Goal: Contribute content: Add original content to the website for others to see

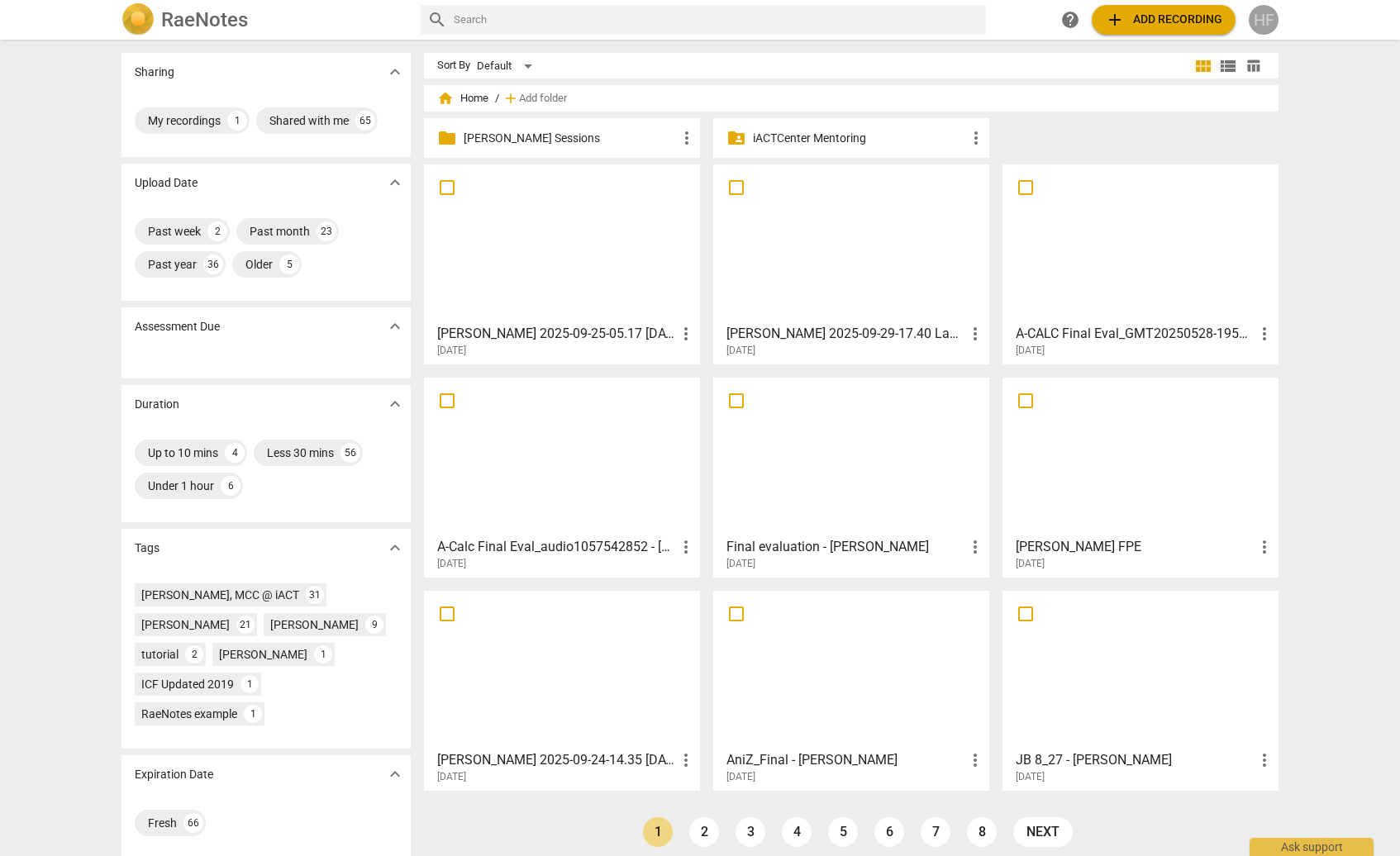
click at [1265, 24] on div "HF" at bounding box center [1264, 20] width 30 height 30
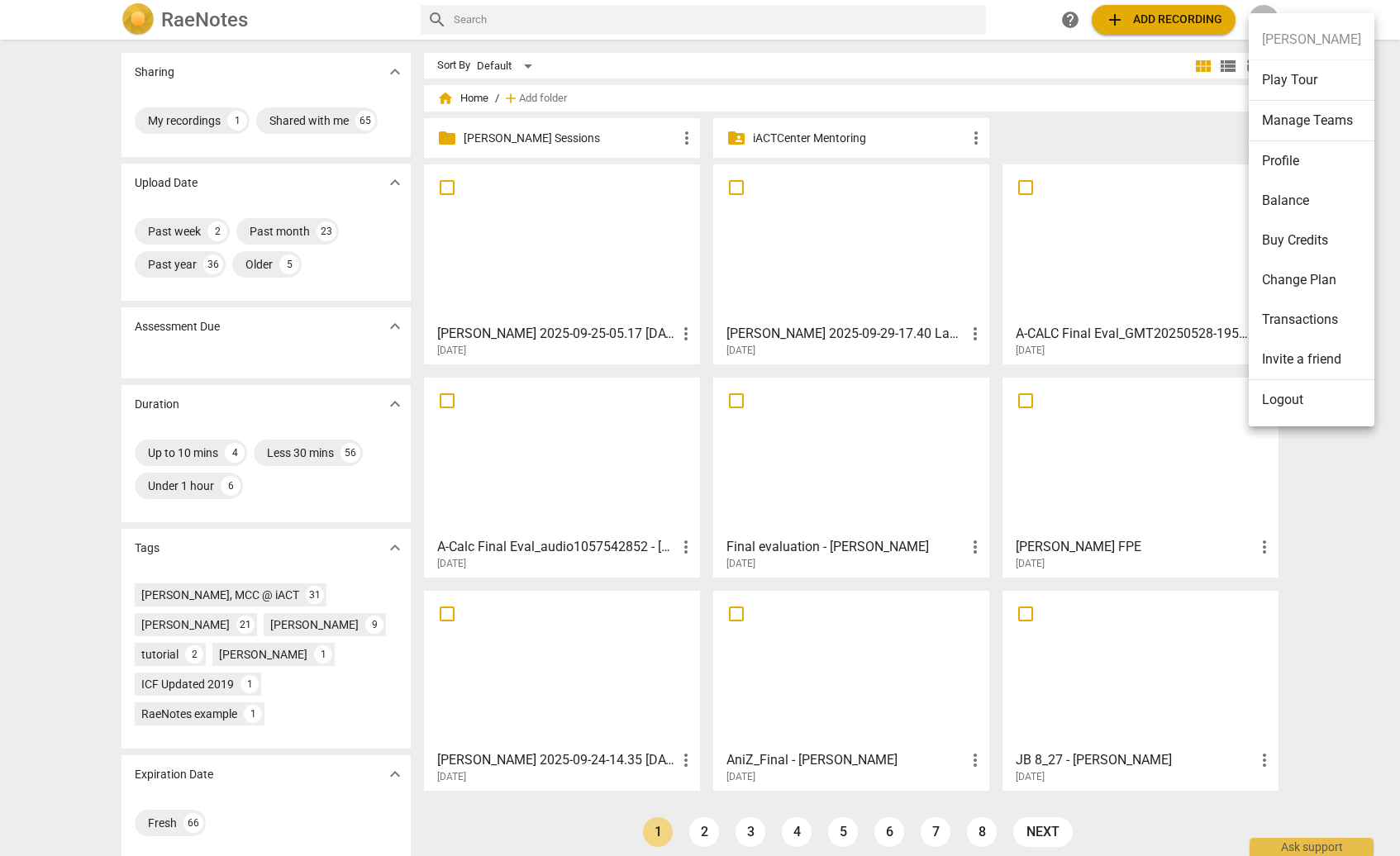
click at [1278, 403] on li "Logout" at bounding box center [1311, 400] width 125 height 39
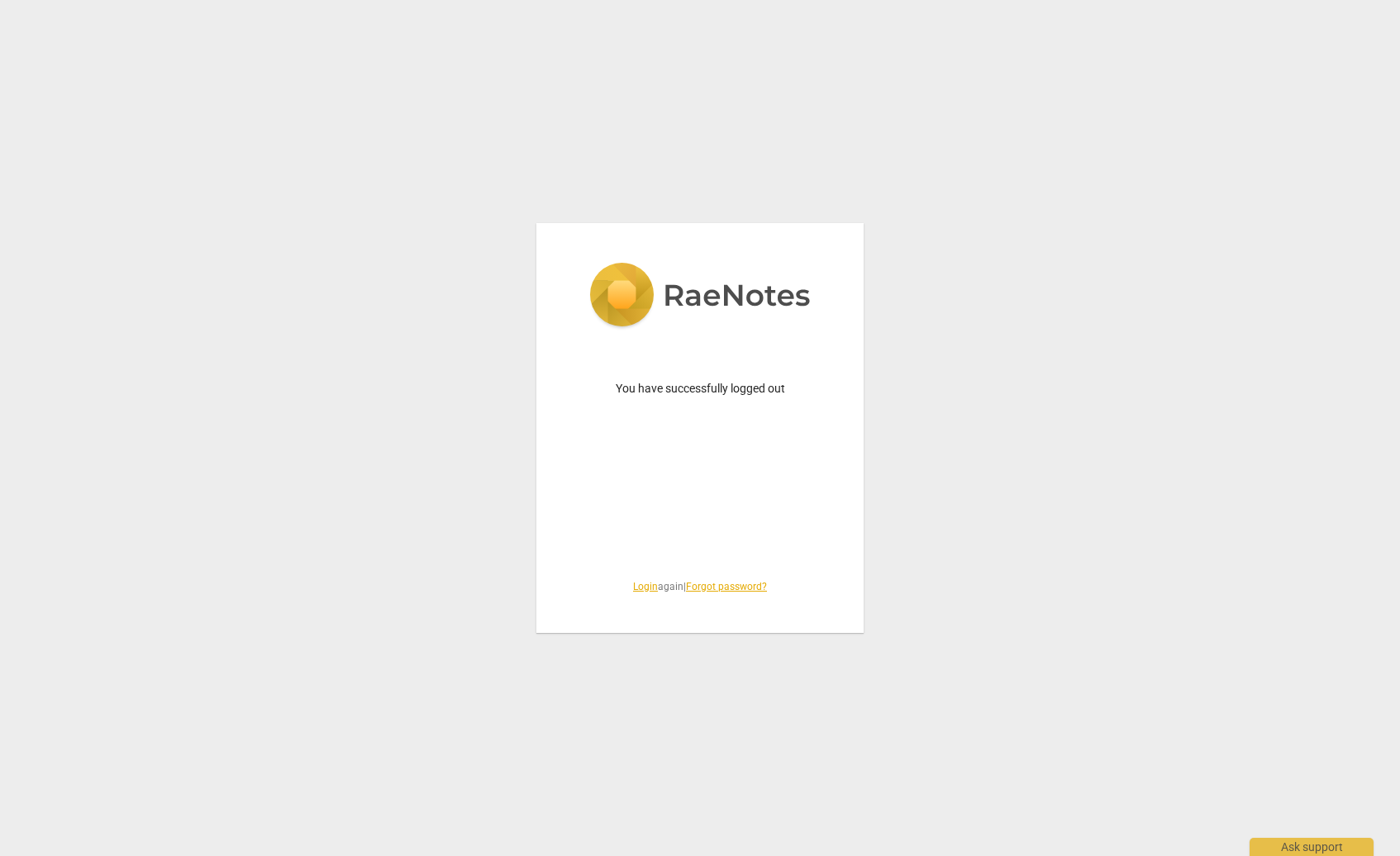
click at [640, 584] on link "Login" at bounding box center [645, 586] width 25 height 11
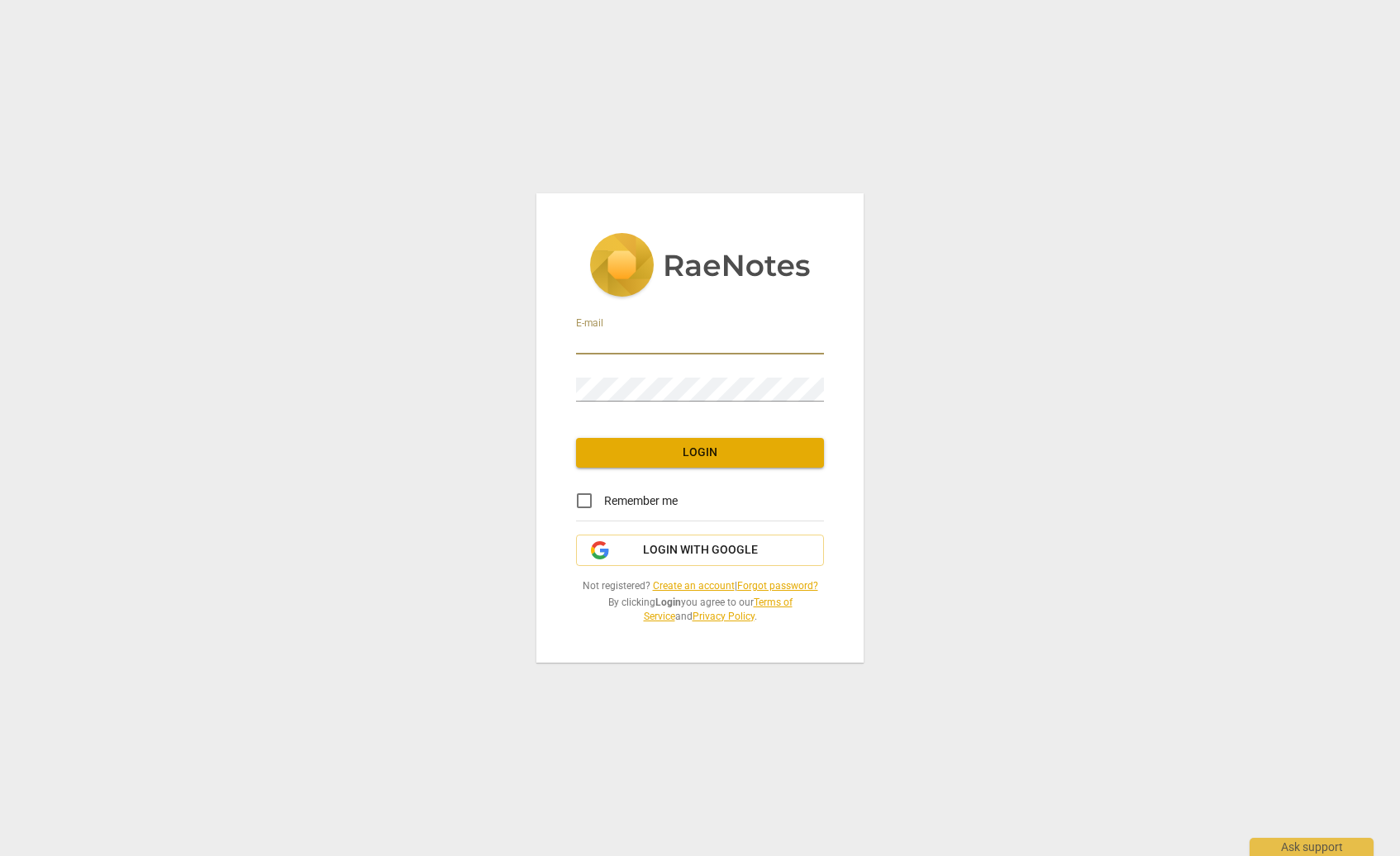
type input "[EMAIL_ADDRESS][DOMAIN_NAME]"
click at [673, 449] on span "Login" at bounding box center [700, 452] width 222 height 17
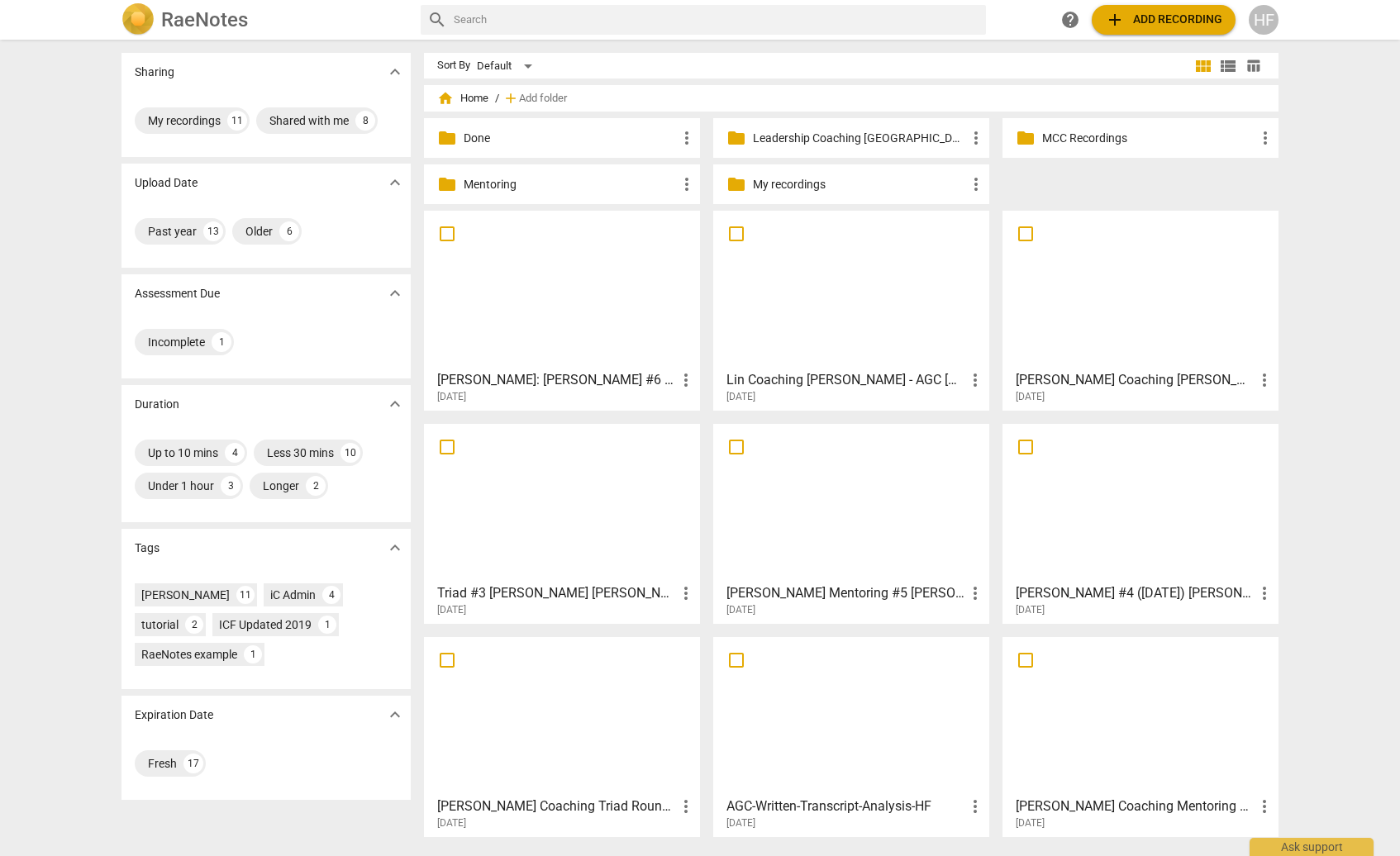
click at [856, 183] on p "My recordings" at bounding box center [859, 185] width 213 height 18
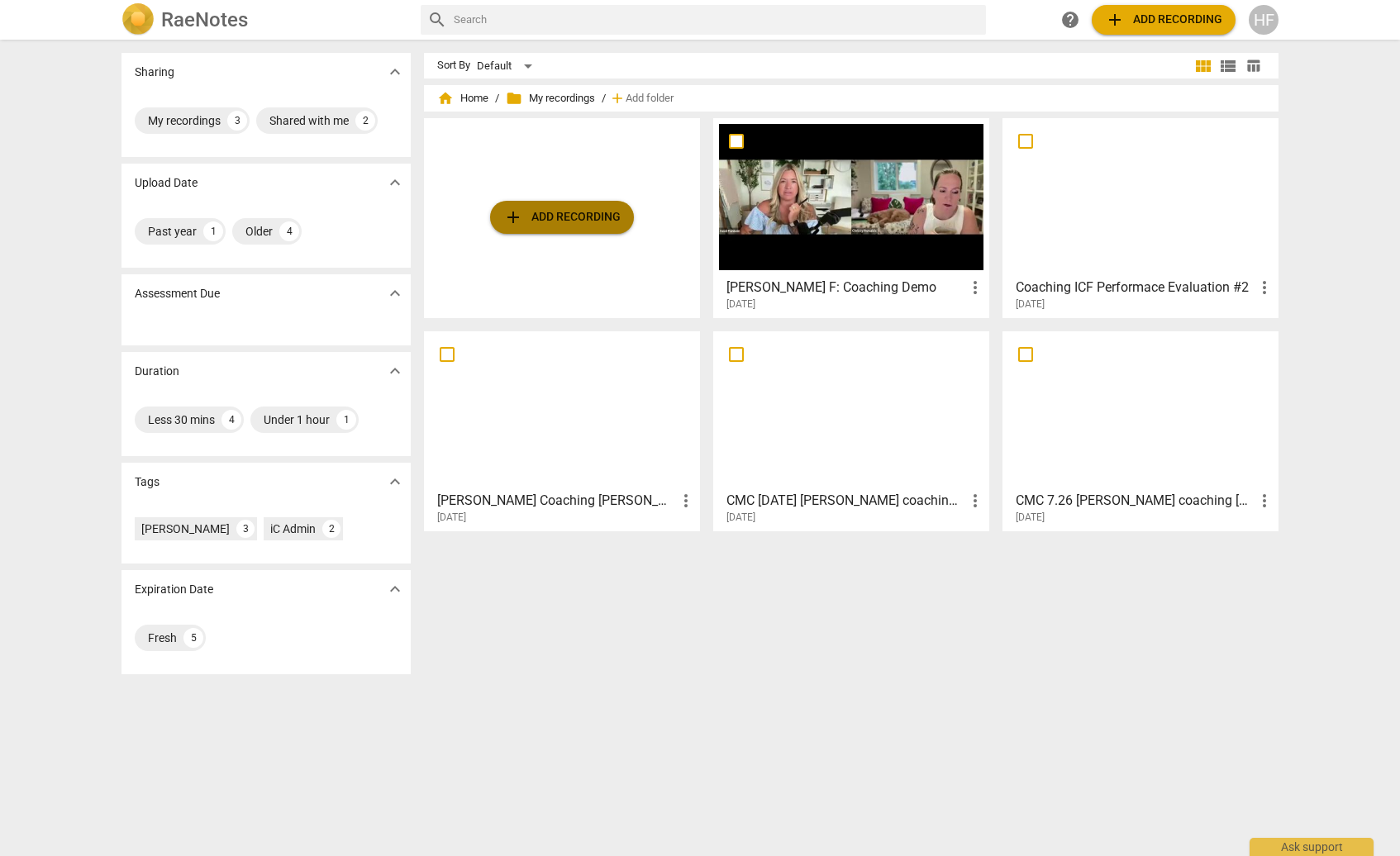
click at [550, 228] on button "add Add recording" at bounding box center [562, 217] width 144 height 33
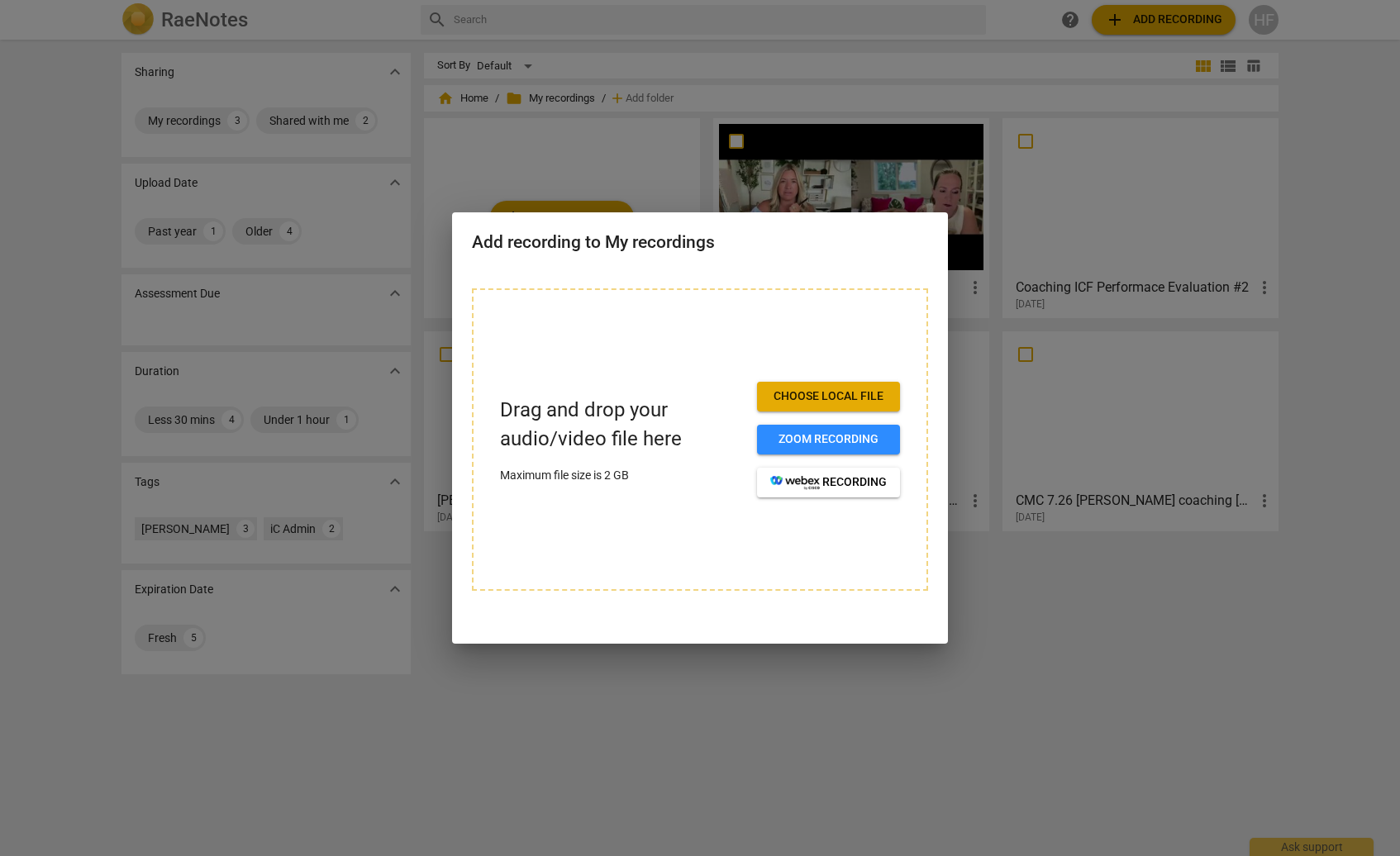
click at [817, 389] on span "Choose local file" at bounding box center [828, 396] width 117 height 17
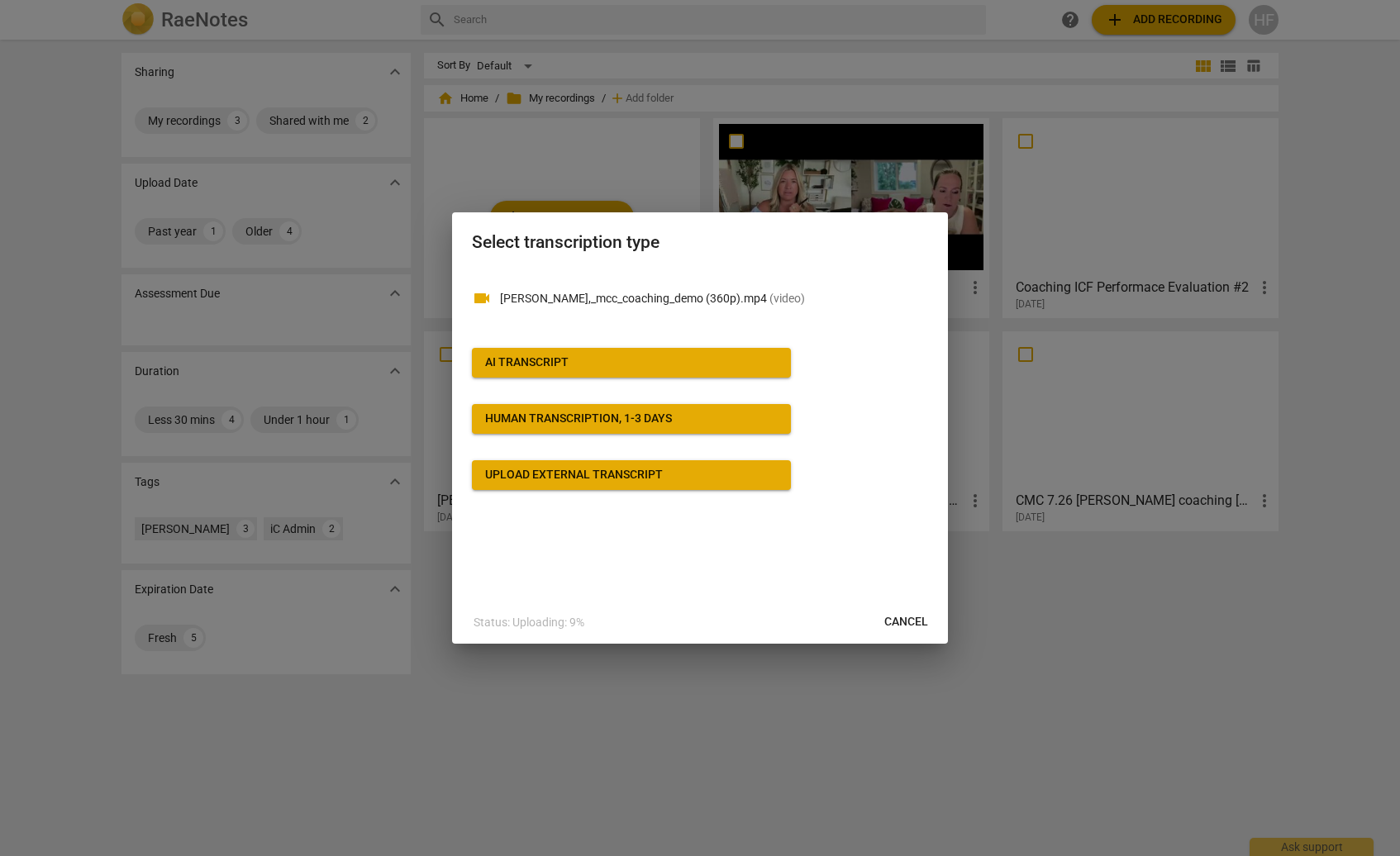
click at [605, 360] on span "AI Transcript" at bounding box center [632, 363] width 293 height 17
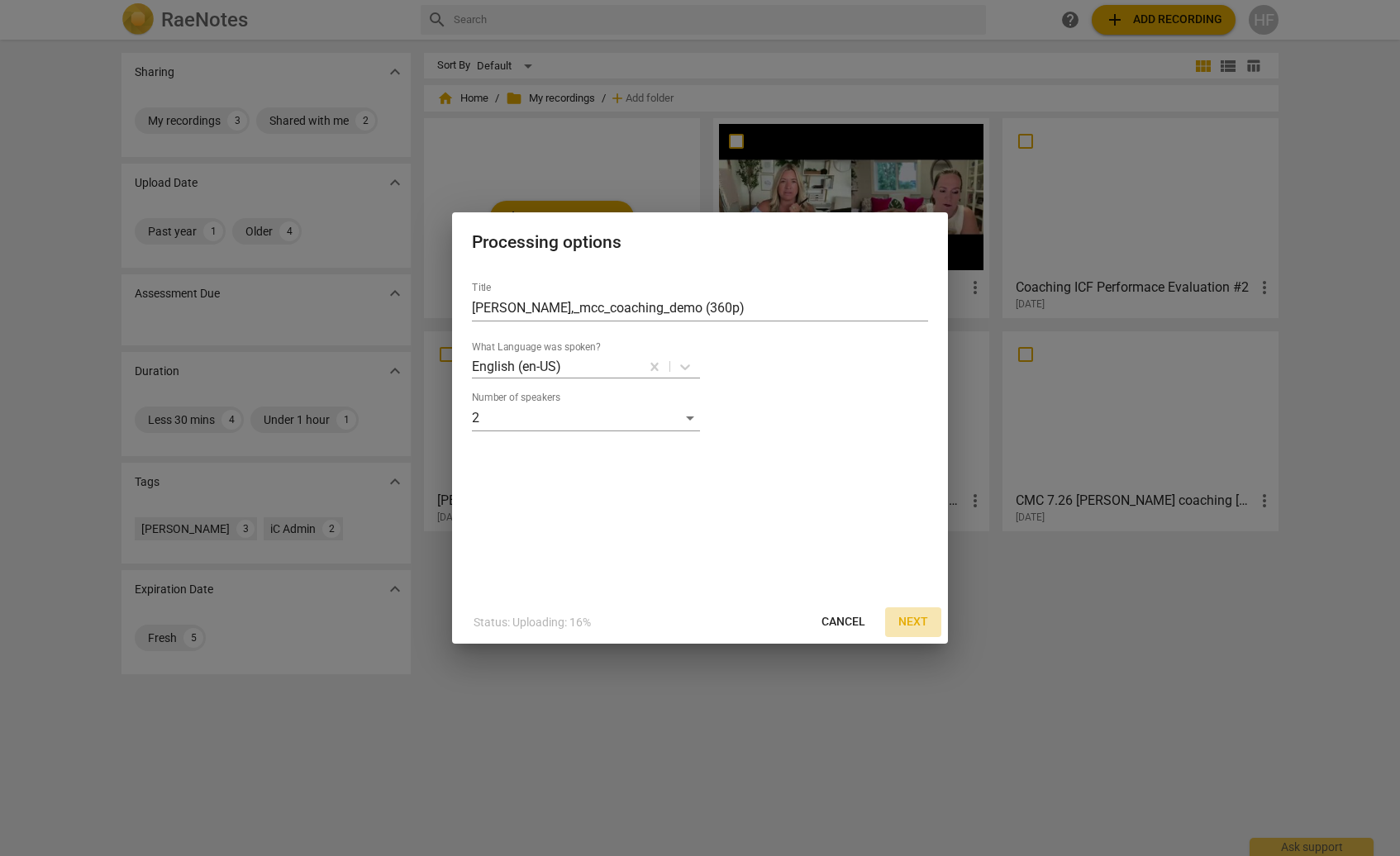
click at [909, 621] on span "Next" at bounding box center [913, 622] width 30 height 17
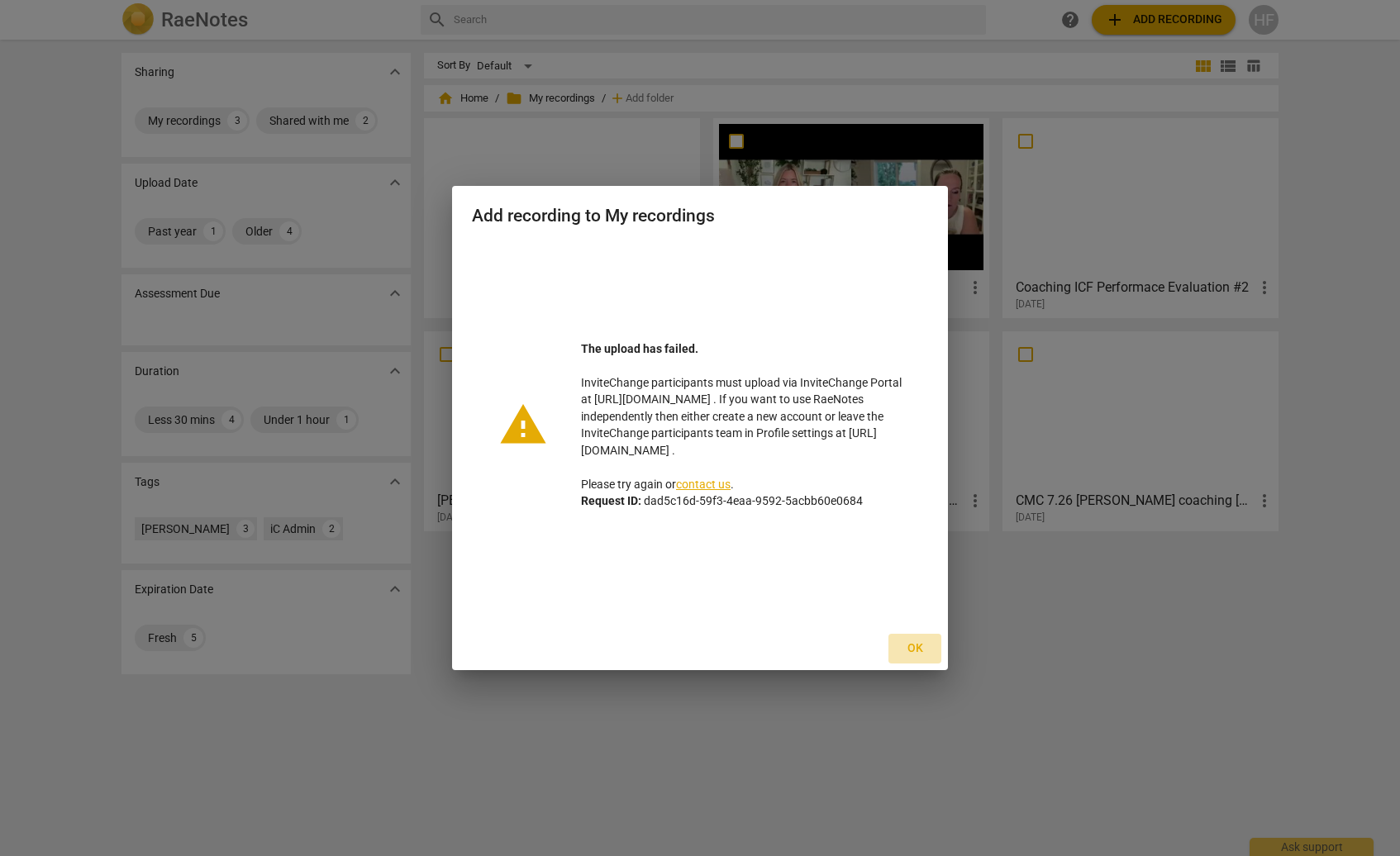
click at [913, 653] on span "Ok" at bounding box center [915, 648] width 26 height 17
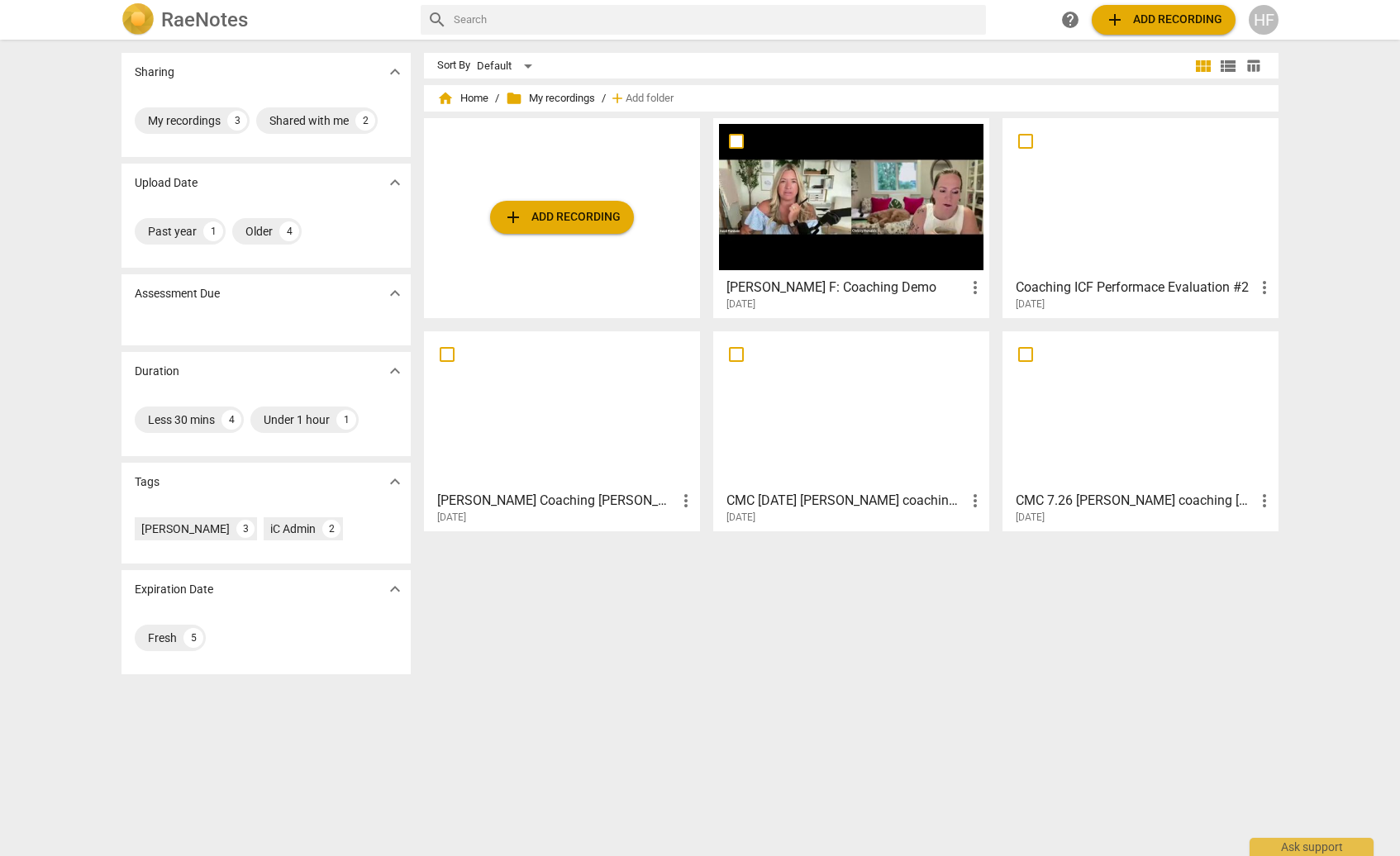
click at [1272, 11] on div "HF" at bounding box center [1264, 20] width 30 height 30
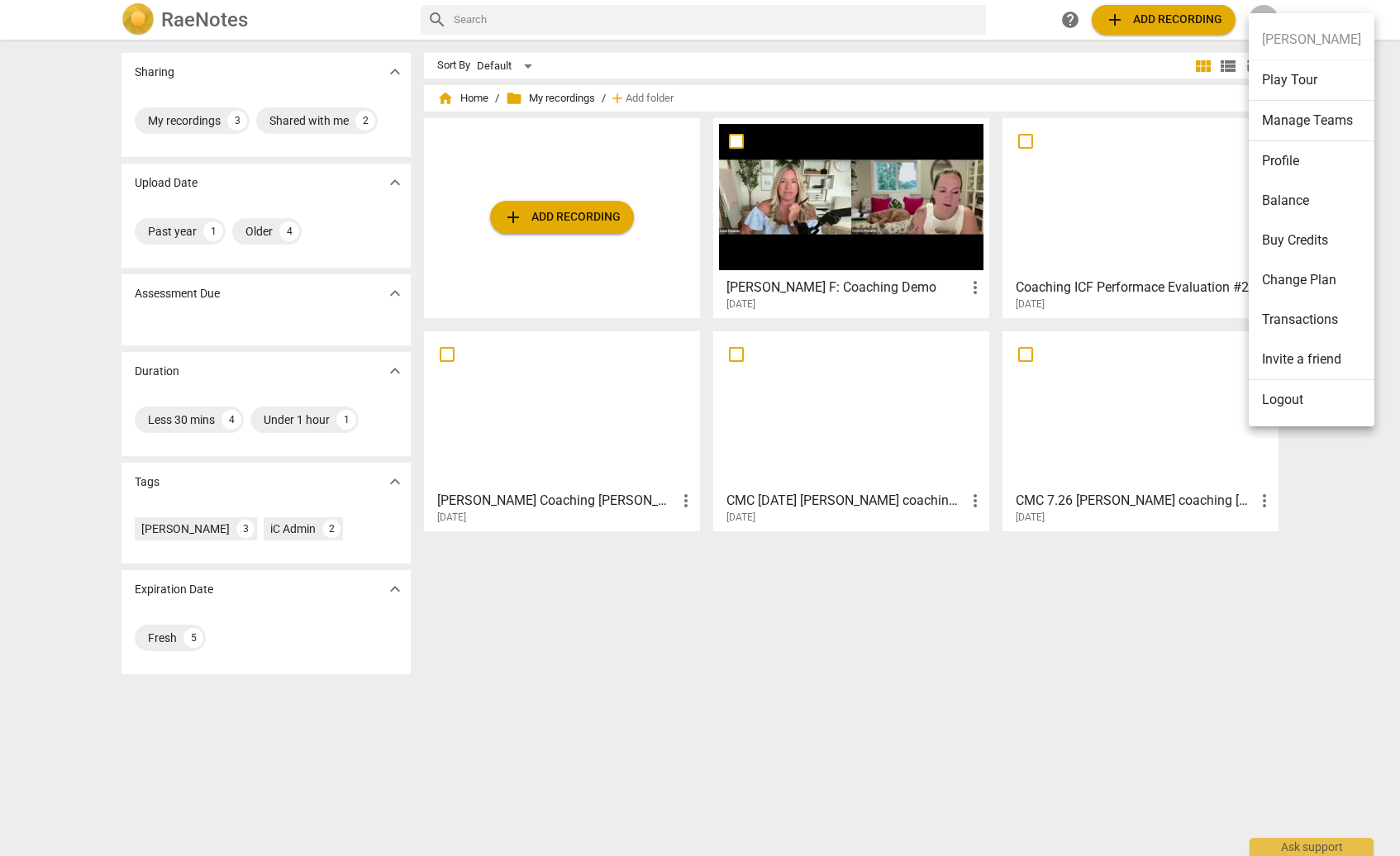
click at [1323, 413] on li "Logout" at bounding box center [1311, 400] width 125 height 39
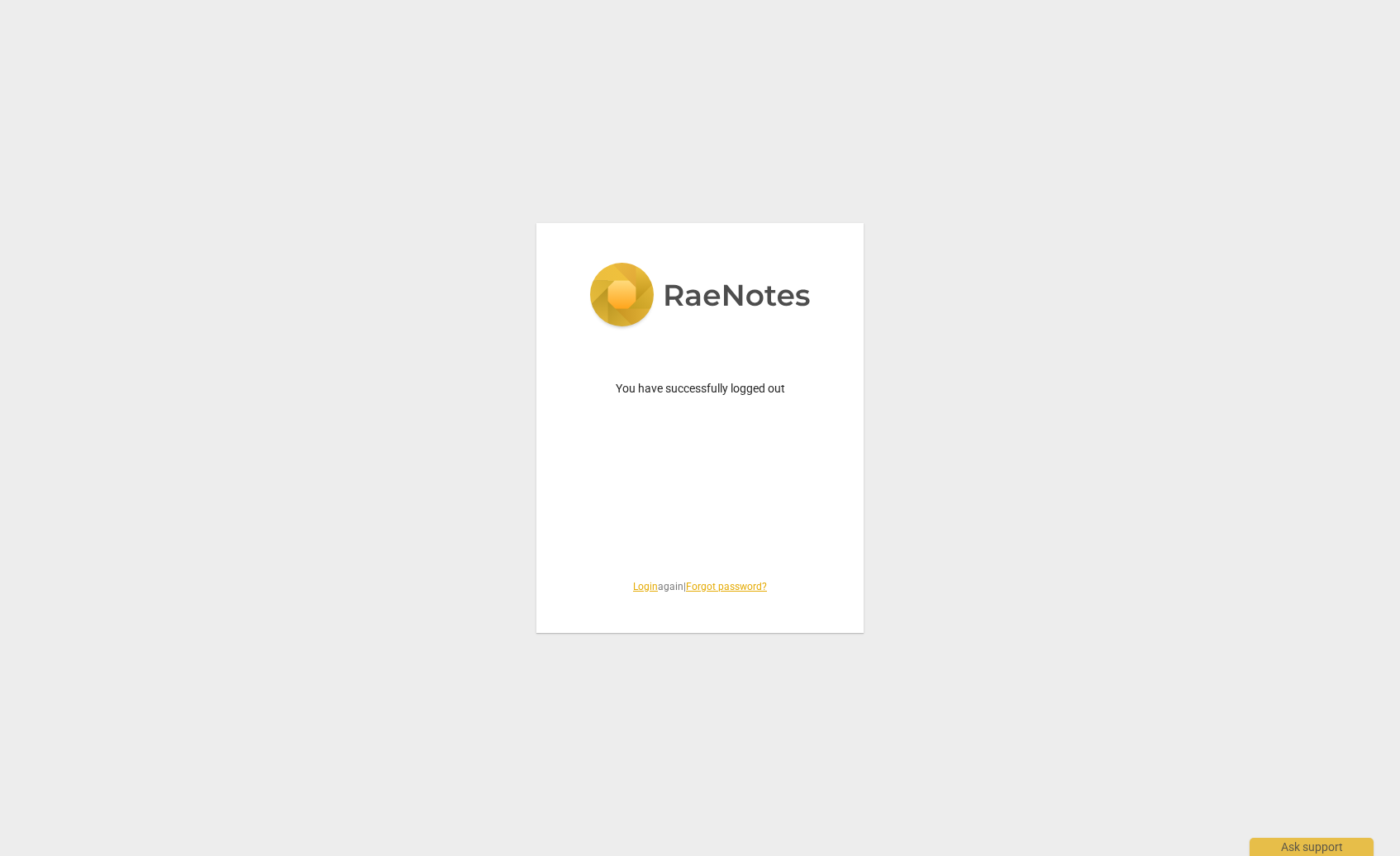
click at [651, 587] on span "Login again | Forgot password?" at bounding box center [700, 587] width 248 height 14
click at [641, 585] on link "Login" at bounding box center [645, 586] width 25 height 11
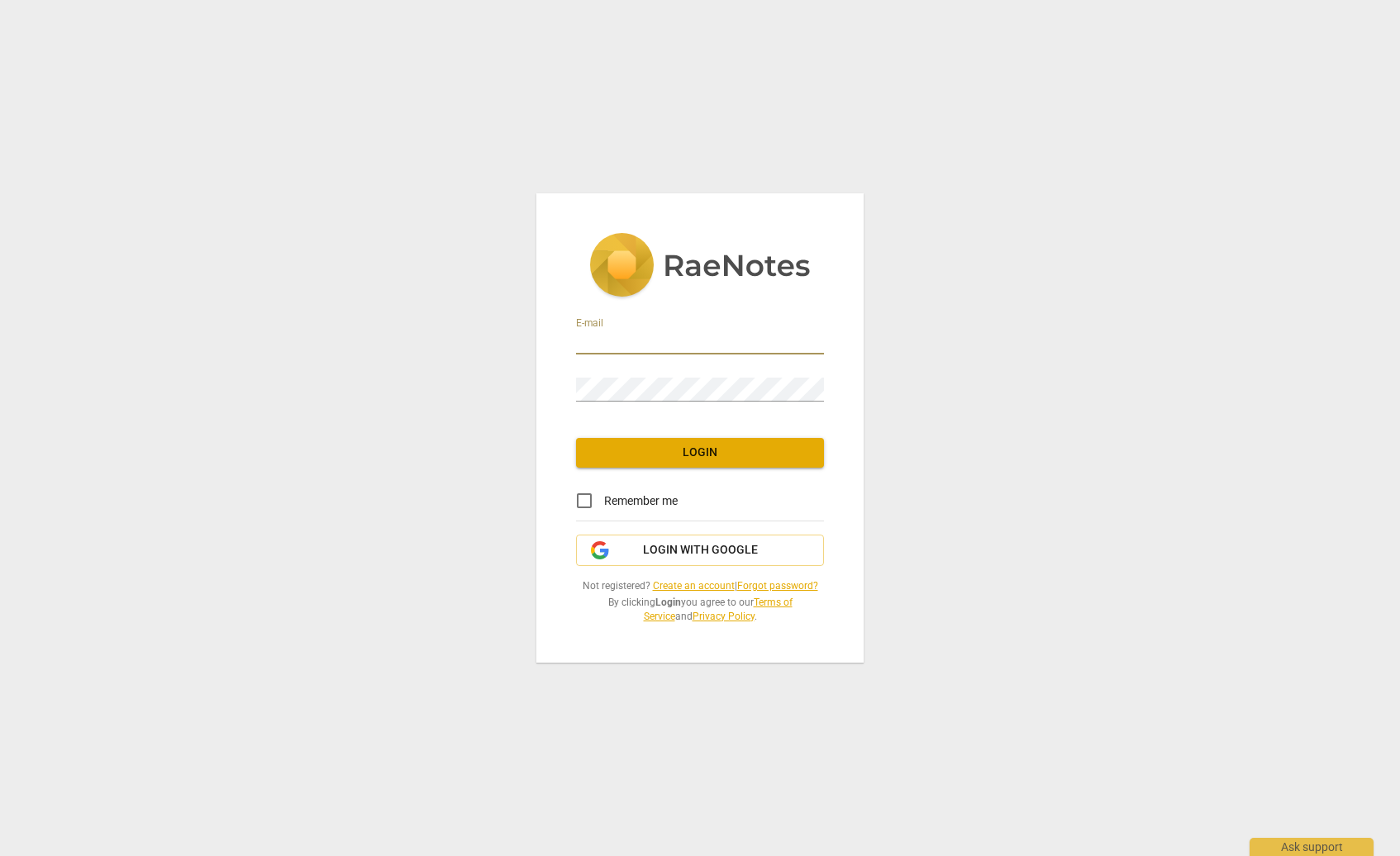
type input "[PERSON_NAME][EMAIL_ADDRESS][DOMAIN_NAME]"
click at [698, 473] on div "E-mail [PERSON_NAME][EMAIL_ADDRESS][DOMAIN_NAME] Password Login Remember me Log…" at bounding box center [700, 428] width 327 height 470
click at [701, 458] on span "Login" at bounding box center [700, 452] width 222 height 17
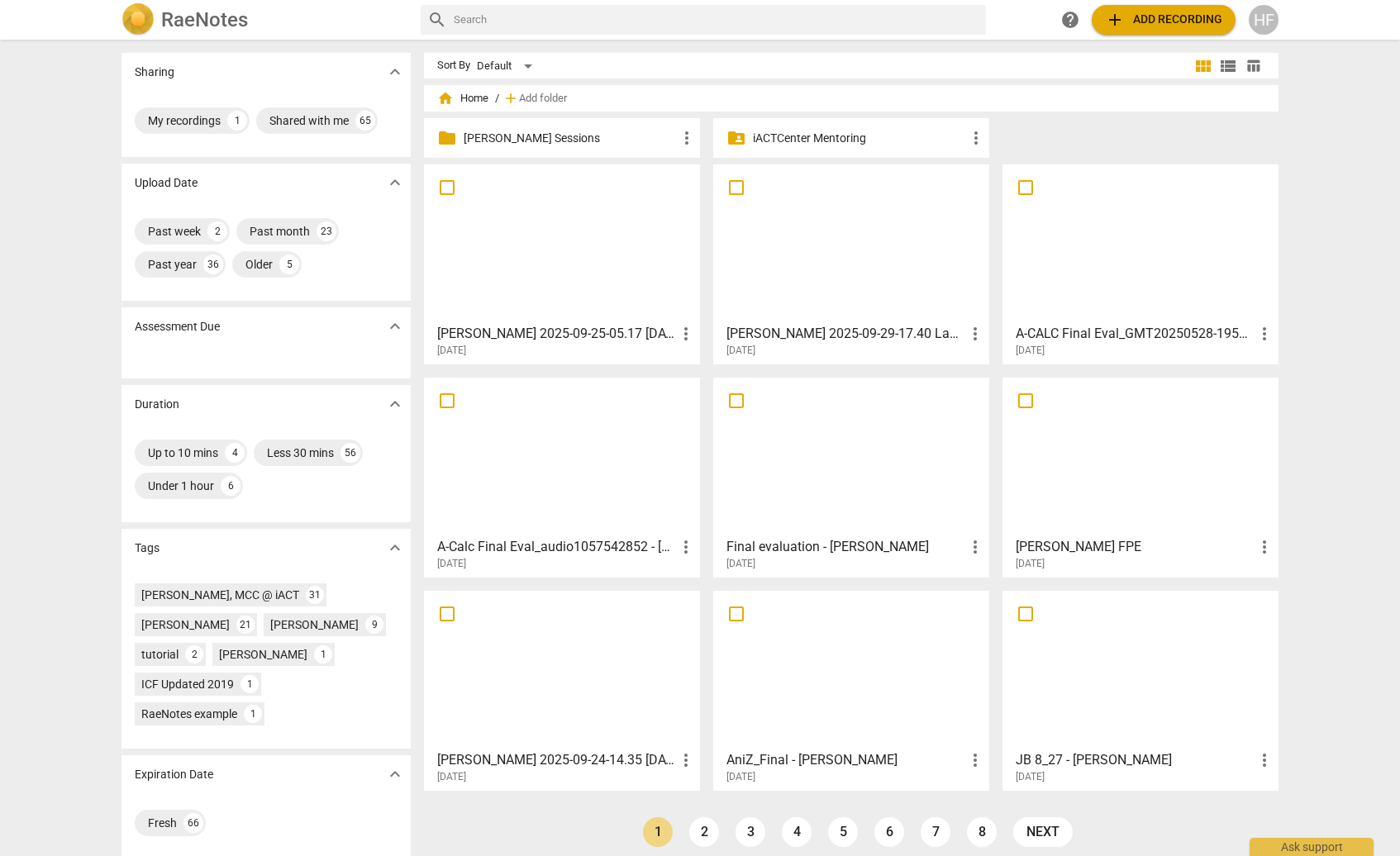
click at [614, 124] on div "folder [PERSON_NAME] Sessions more_vert" at bounding box center [562, 138] width 276 height 39
click at [572, 150] on div "given name [DEMOGRAPHIC_DATA] ." at bounding box center [565, 161] width 234 height 28
click at [551, 140] on p "[PERSON_NAME] Sessions" at bounding box center [570, 138] width 213 height 18
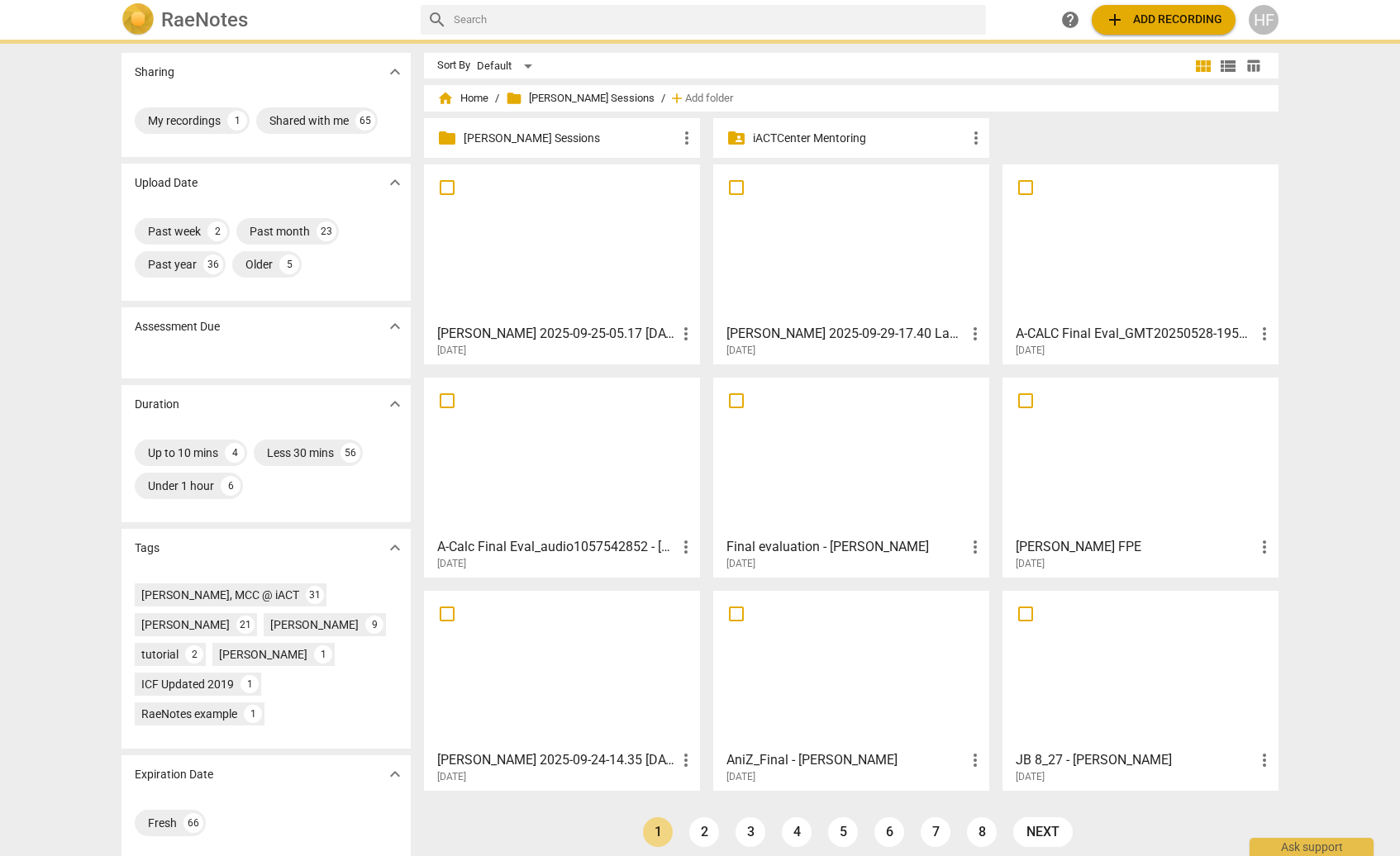
click at [551, 140] on p "[PERSON_NAME] Sessions" at bounding box center [570, 138] width 213 height 18
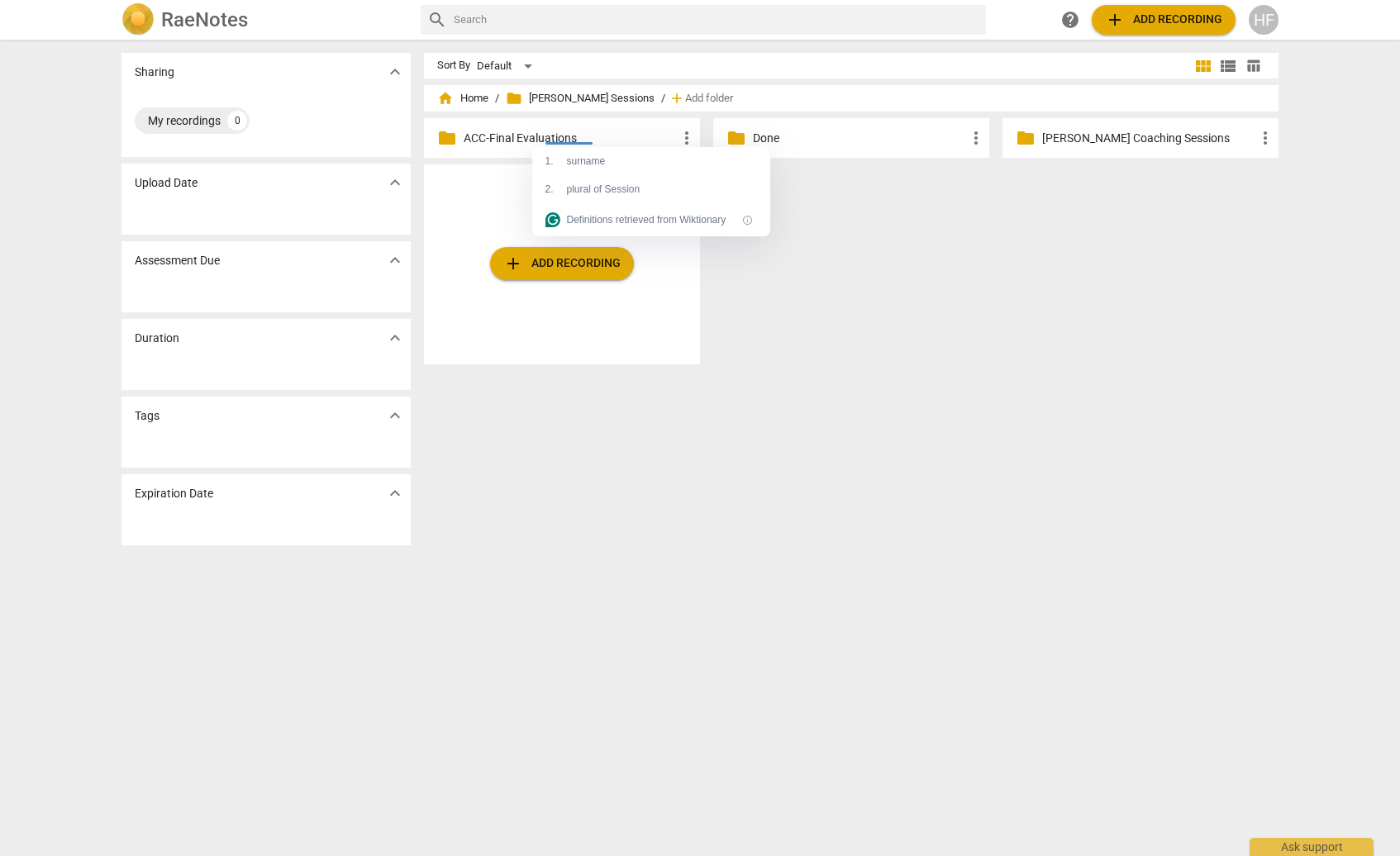
click at [1147, 326] on div "add Add recording" at bounding box center [858, 271] width 868 height 213
click at [1112, 138] on p "[PERSON_NAME] Coaching Sessions" at bounding box center [1148, 138] width 213 height 18
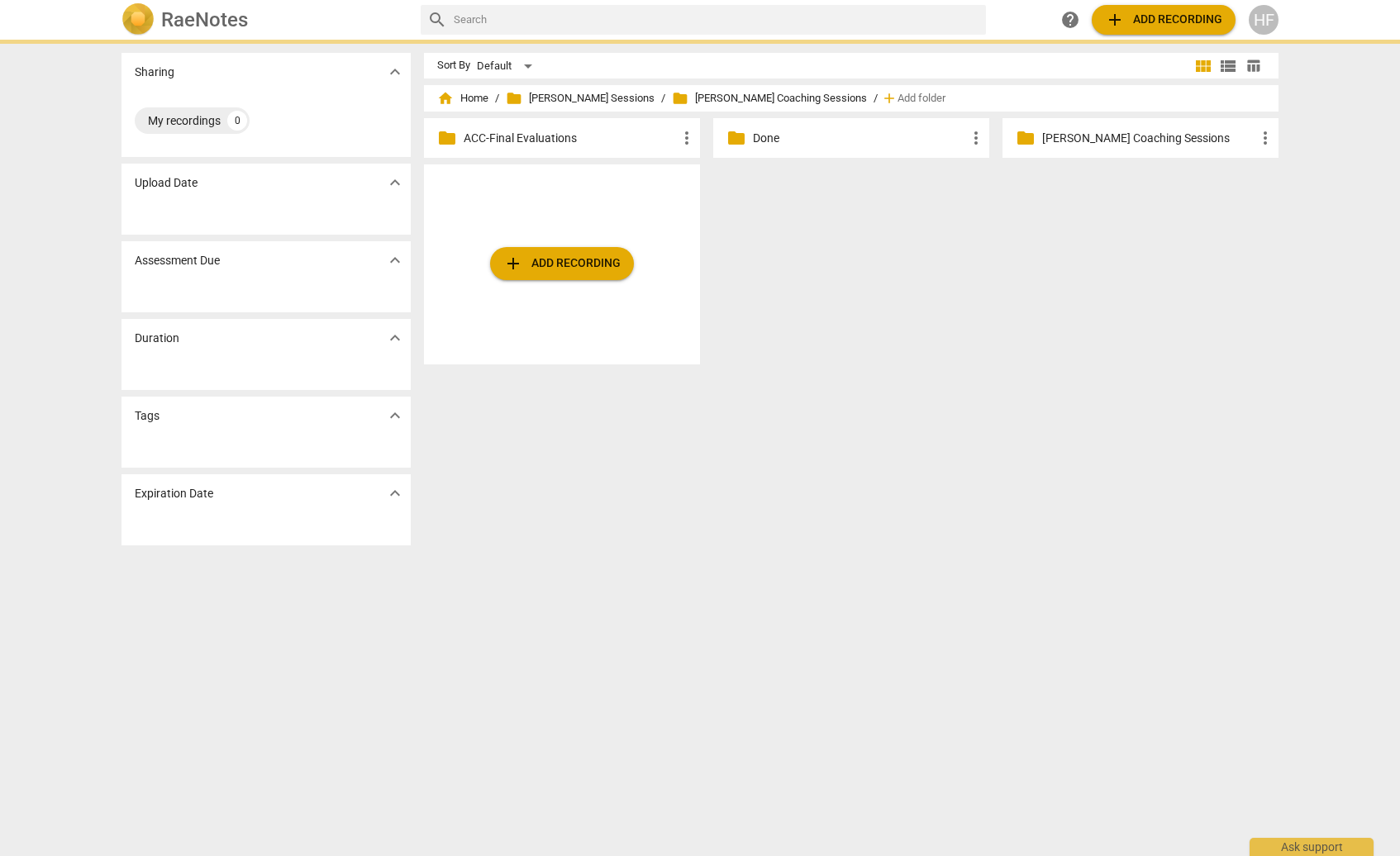
click at [1112, 138] on p "[PERSON_NAME] Coaching Sessions" at bounding box center [1148, 138] width 213 height 18
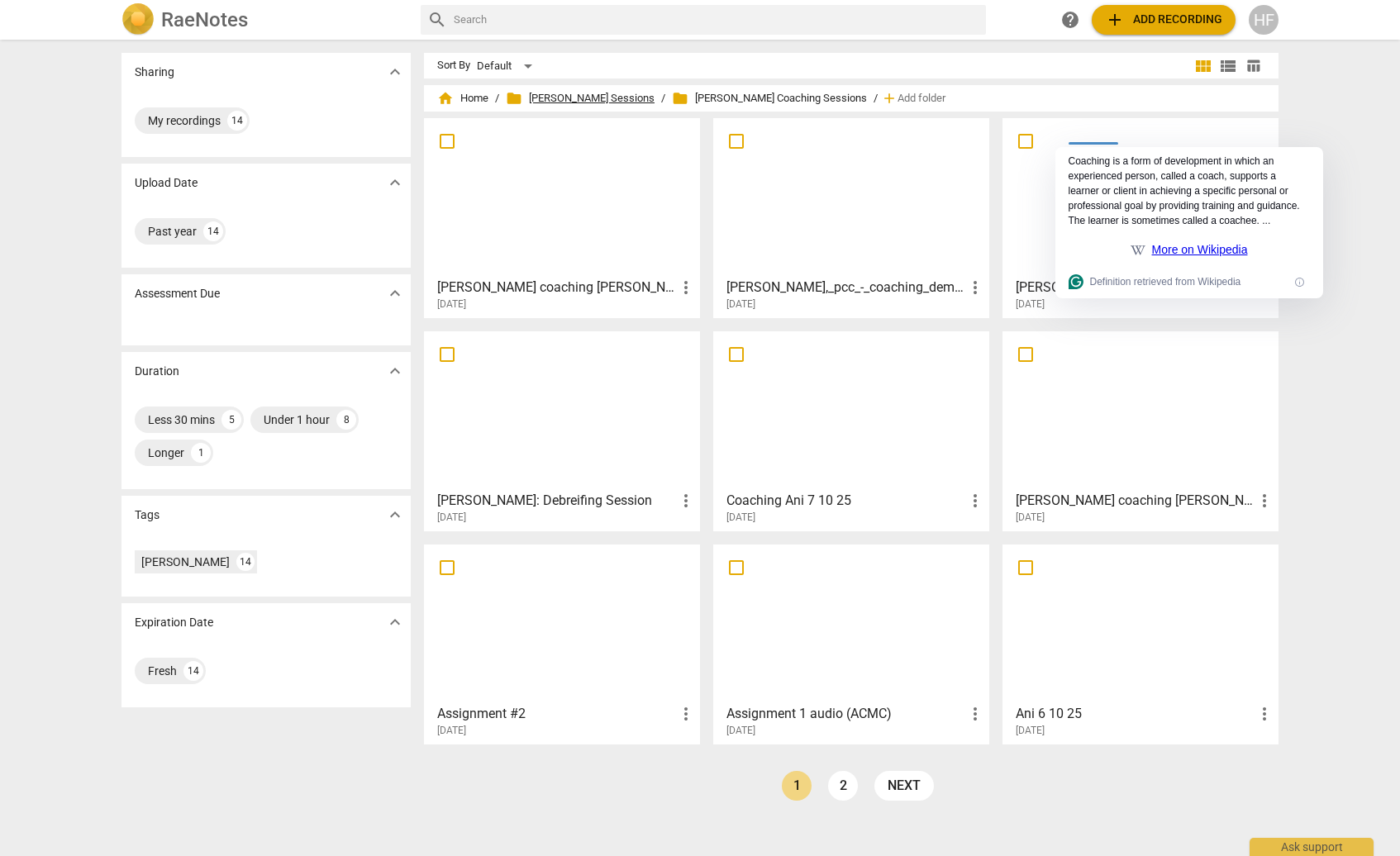
click at [621, 94] on span "folder [PERSON_NAME] Sessions" at bounding box center [580, 98] width 149 height 17
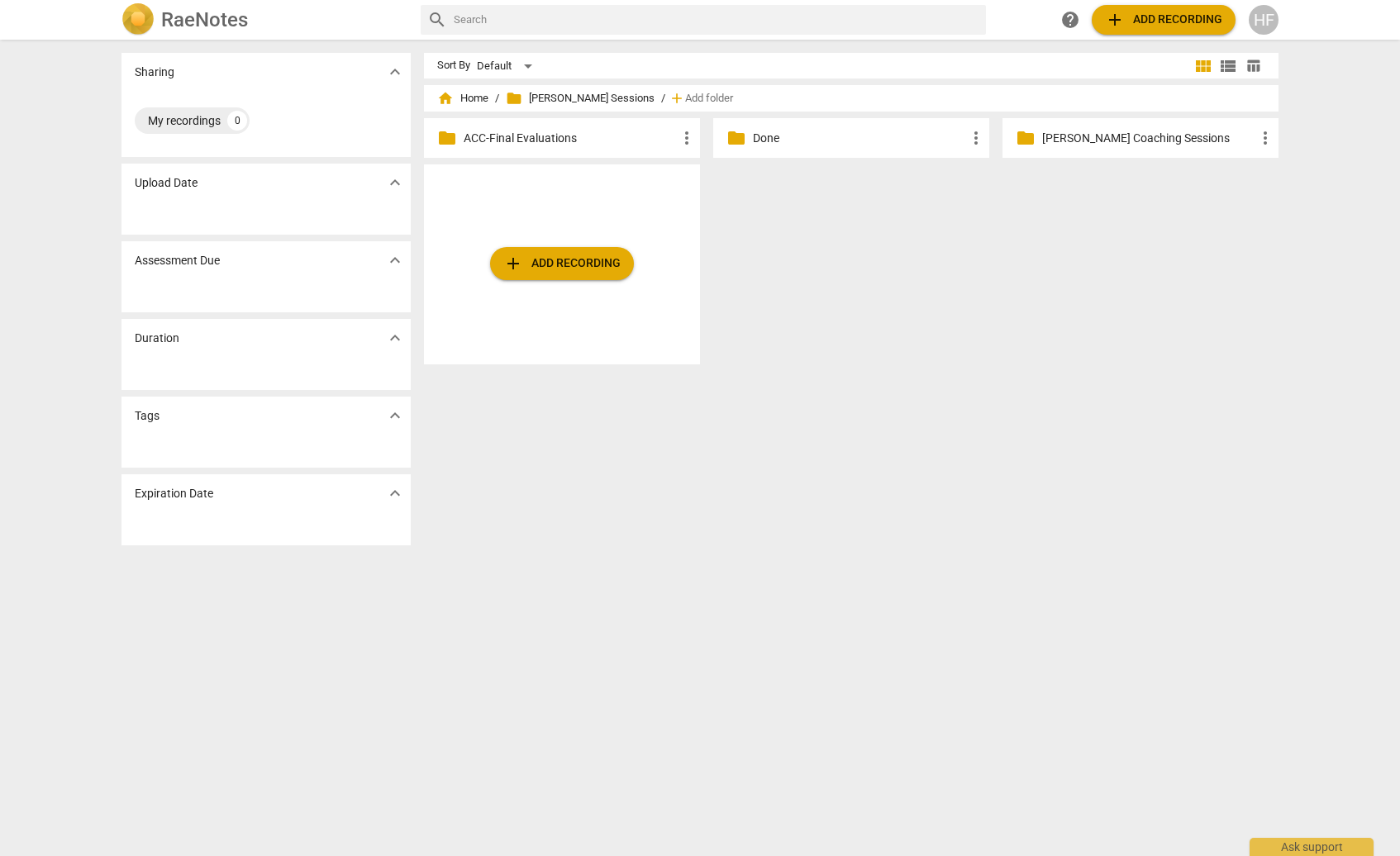
click at [558, 257] on span "add Add recording" at bounding box center [562, 263] width 117 height 20
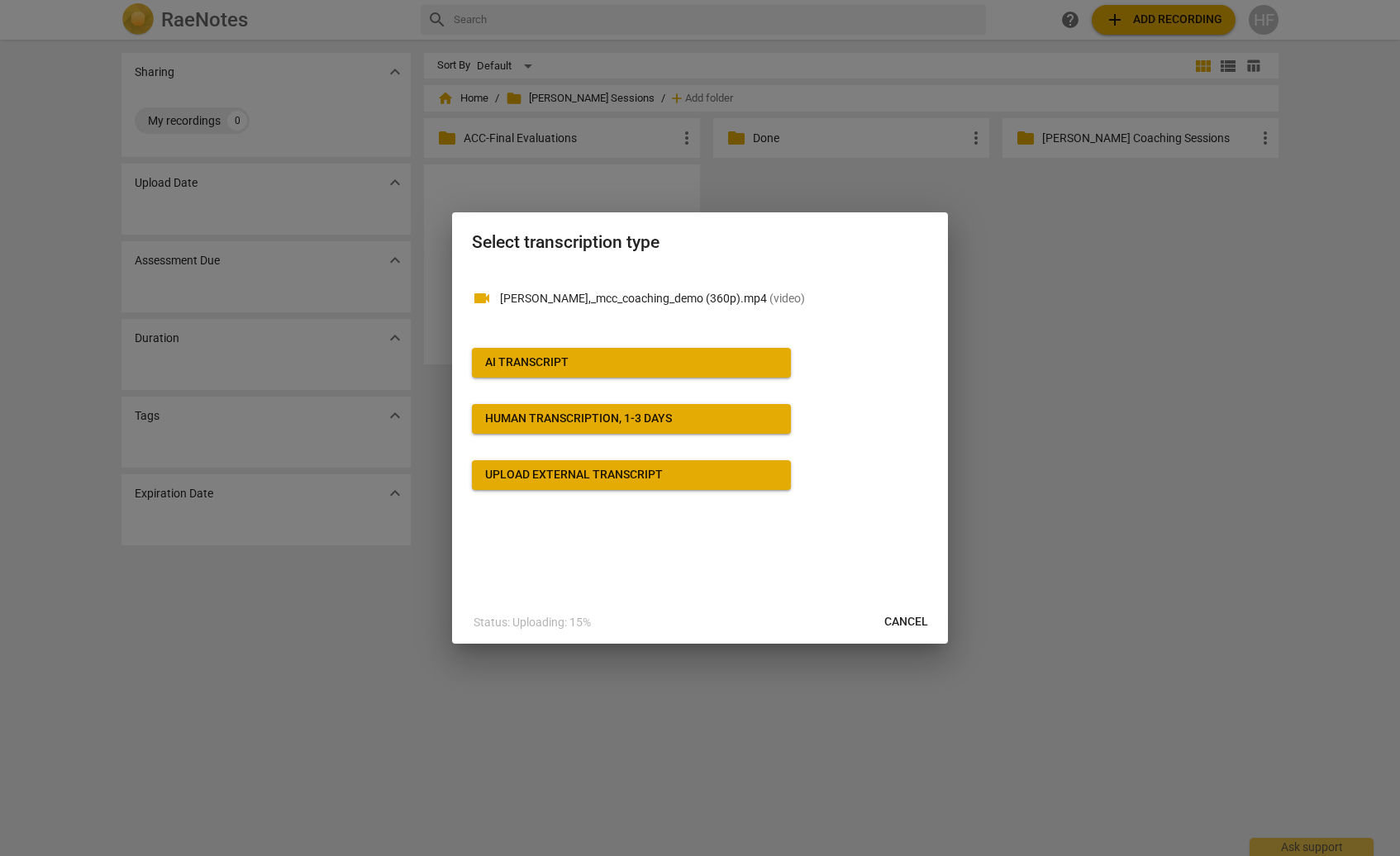
click at [720, 366] on span "AI Transcript" at bounding box center [632, 363] width 293 height 17
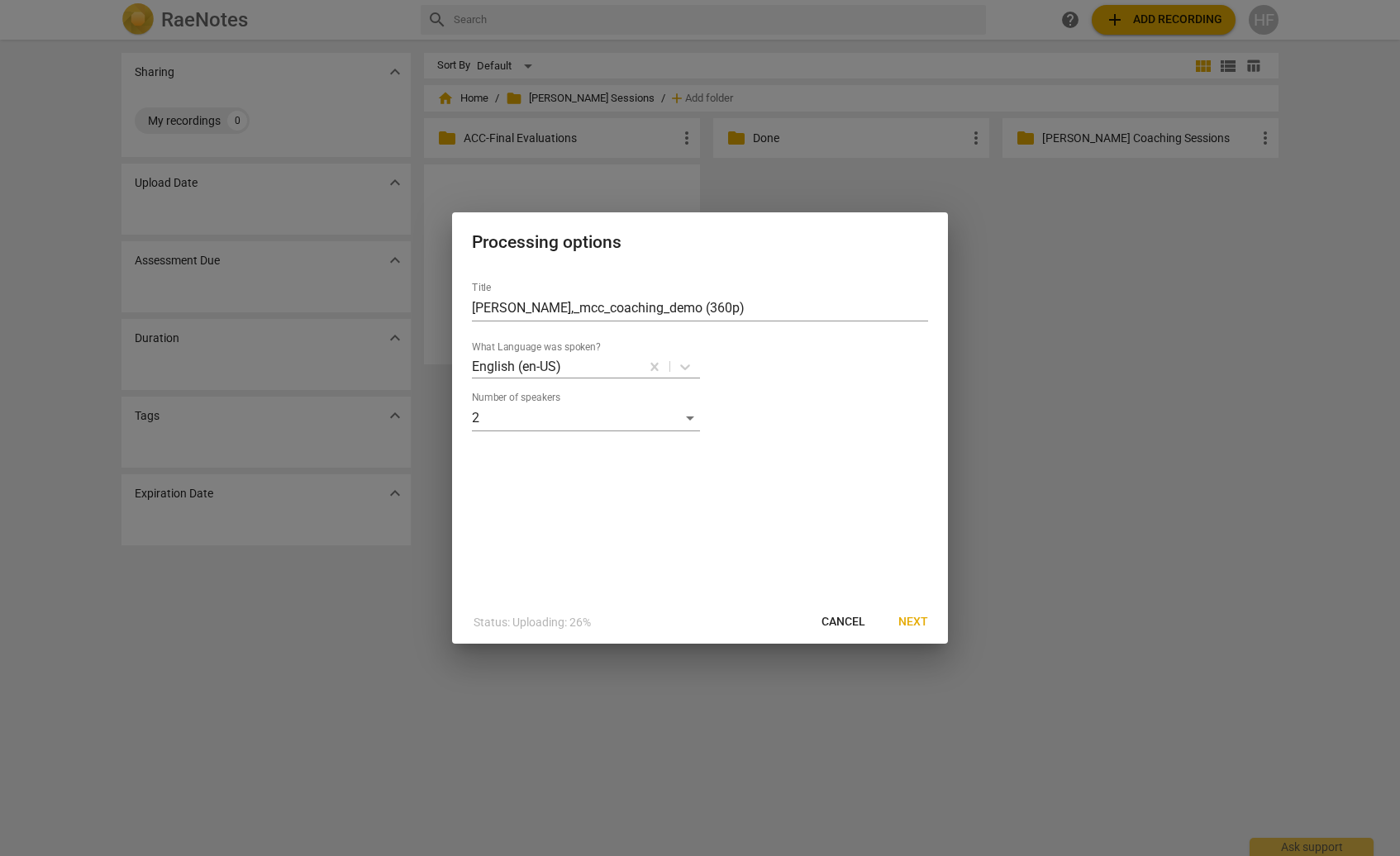
click at [911, 620] on span "Next" at bounding box center [913, 622] width 30 height 17
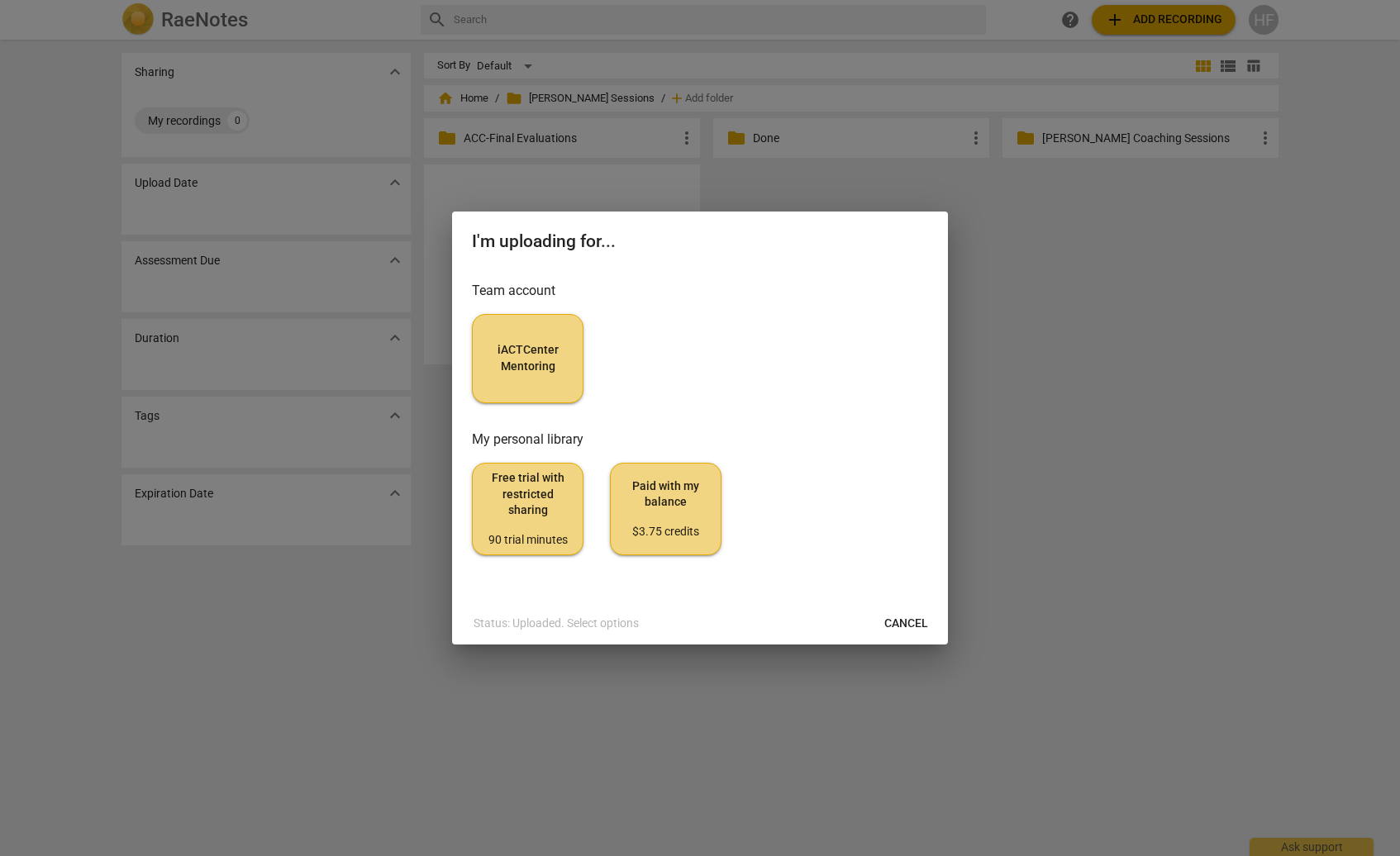
click at [507, 353] on span "iACTCenter Mentoring" at bounding box center [527, 357] width 83 height 32
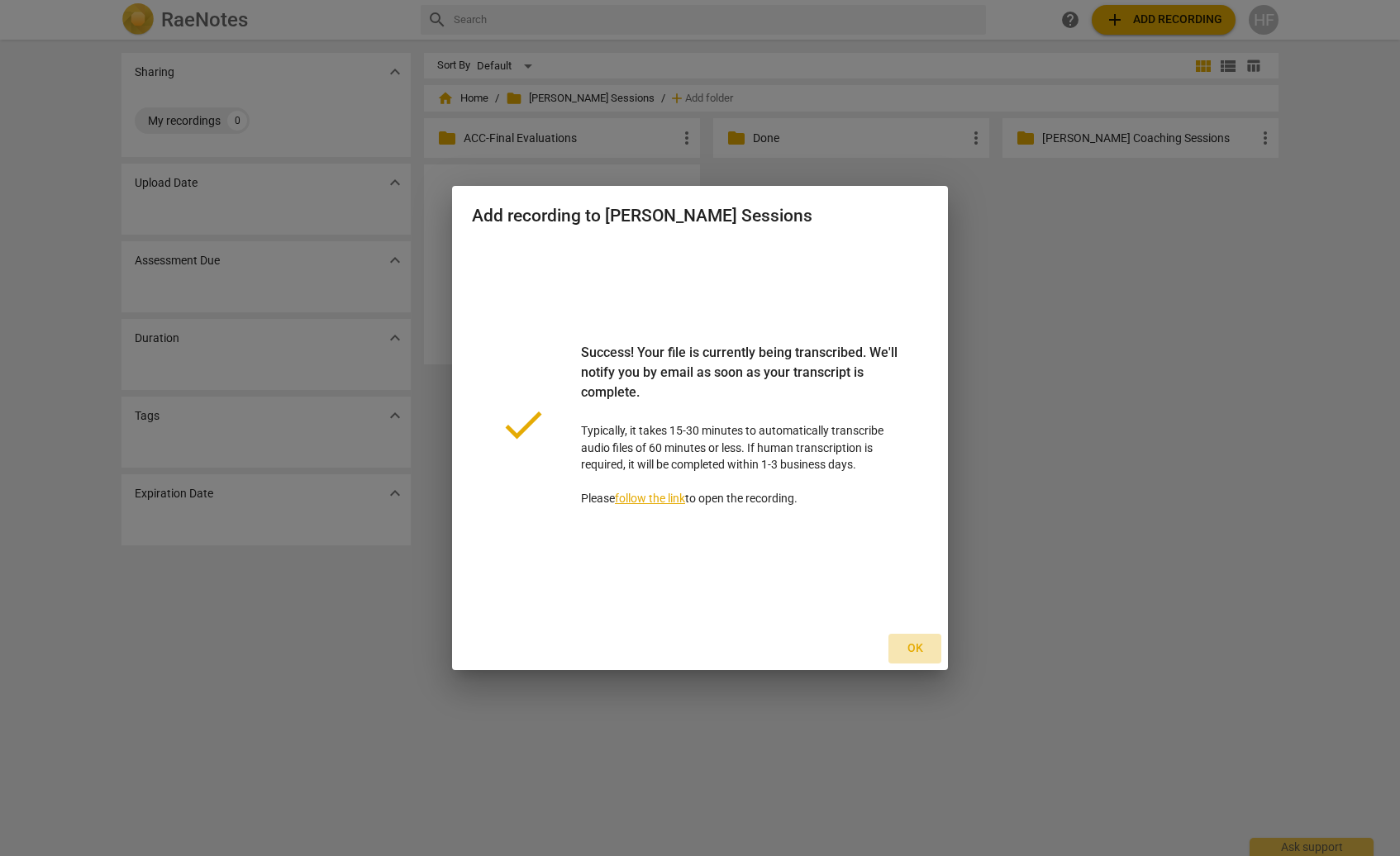
click at [918, 648] on span "Ok" at bounding box center [915, 648] width 26 height 17
